Goal: Find specific page/section: Find specific page/section

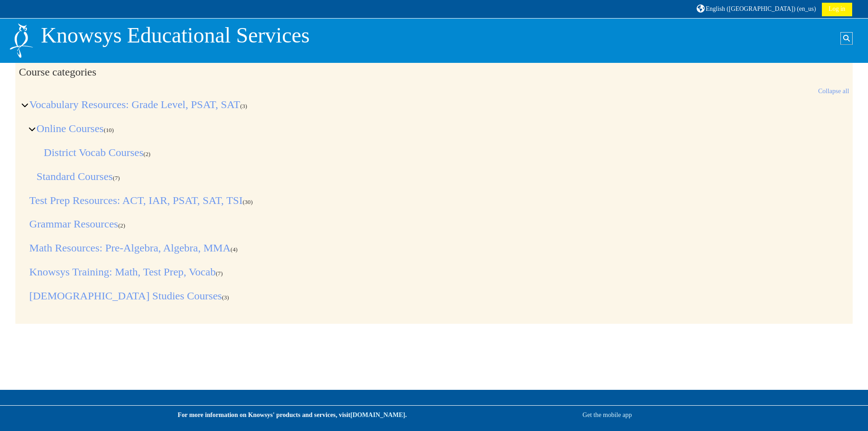
click at [18, 4] on div "Course search Close Course search Toggle search input English (United States) ‎…" at bounding box center [434, 8] width 838 height 15
click at [837, 6] on link "Log in" at bounding box center [837, 10] width 30 height 14
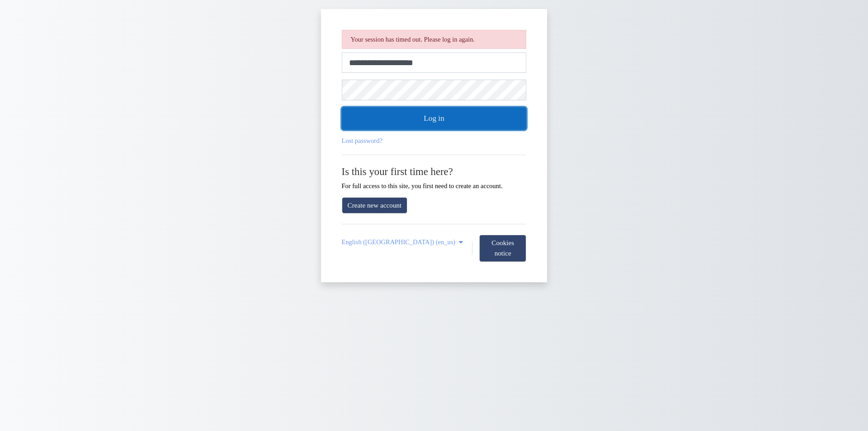
click at [436, 118] on button "Log in" at bounding box center [434, 118] width 185 height 23
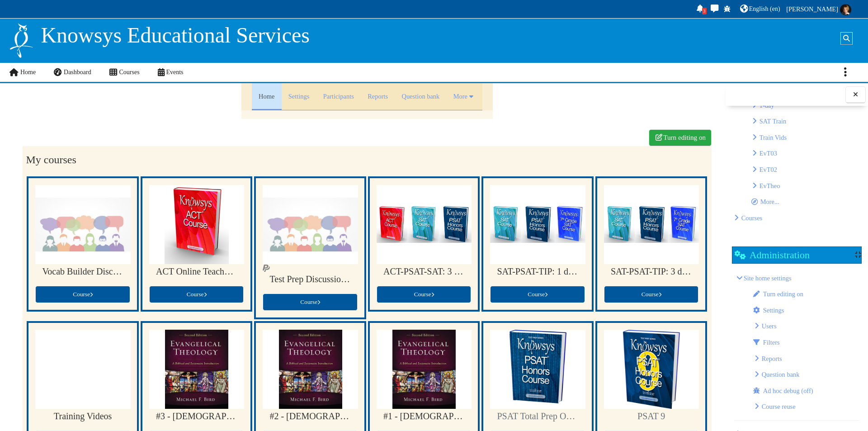
scroll to position [214, 0]
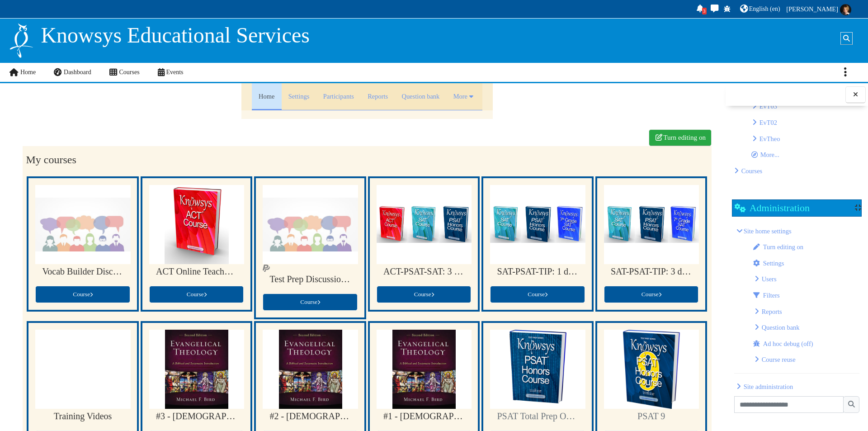
click at [771, 389] on span "Site administration" at bounding box center [768, 386] width 49 height 7
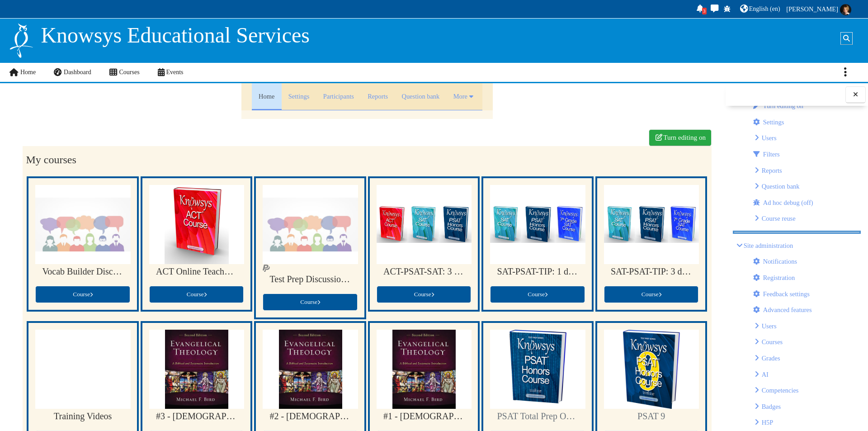
scroll to position [356, 0]
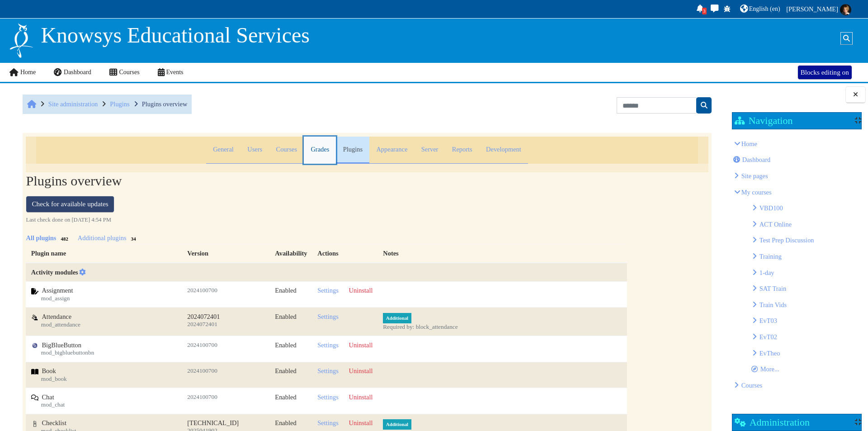
click at [318, 151] on link "Grades" at bounding box center [320, 150] width 32 height 27
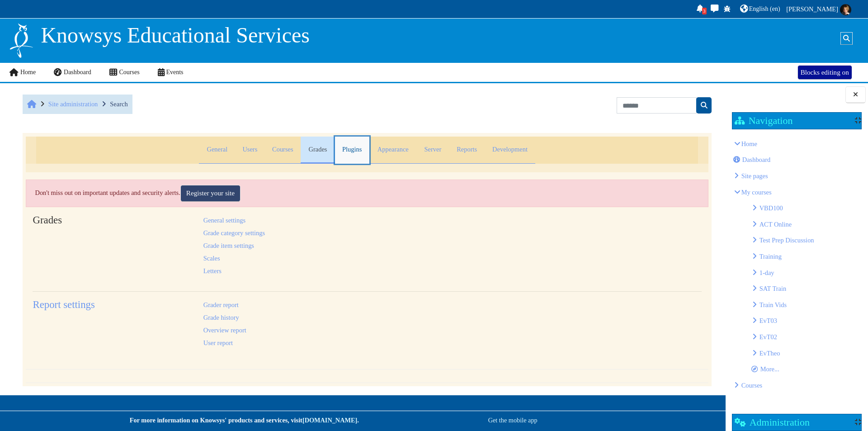
click at [354, 147] on link "Plugins" at bounding box center [352, 150] width 34 height 27
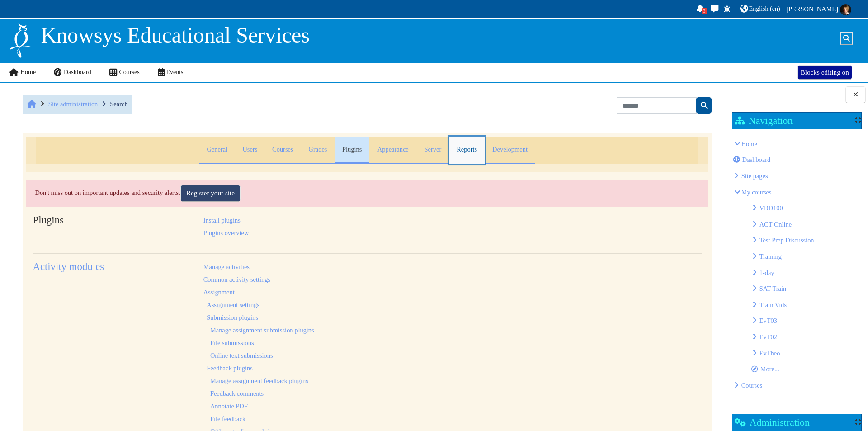
click at [466, 146] on link "Reports" at bounding box center [467, 150] width 36 height 27
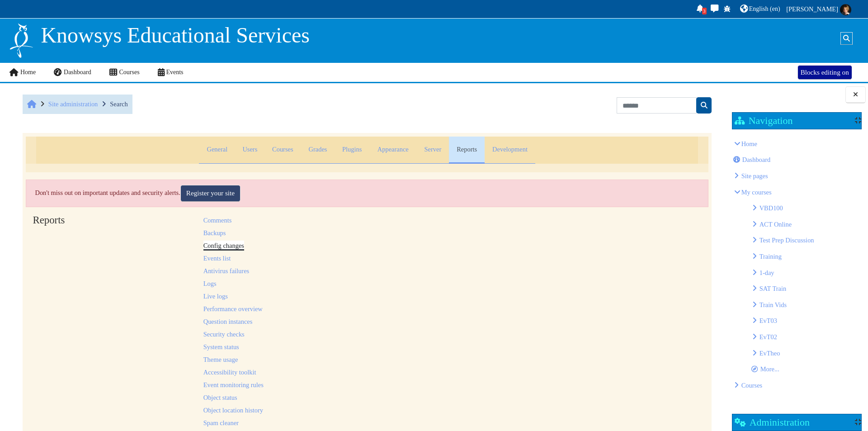
click at [213, 244] on link "Config changes" at bounding box center [224, 245] width 41 height 7
